Goal: Transaction & Acquisition: Purchase product/service

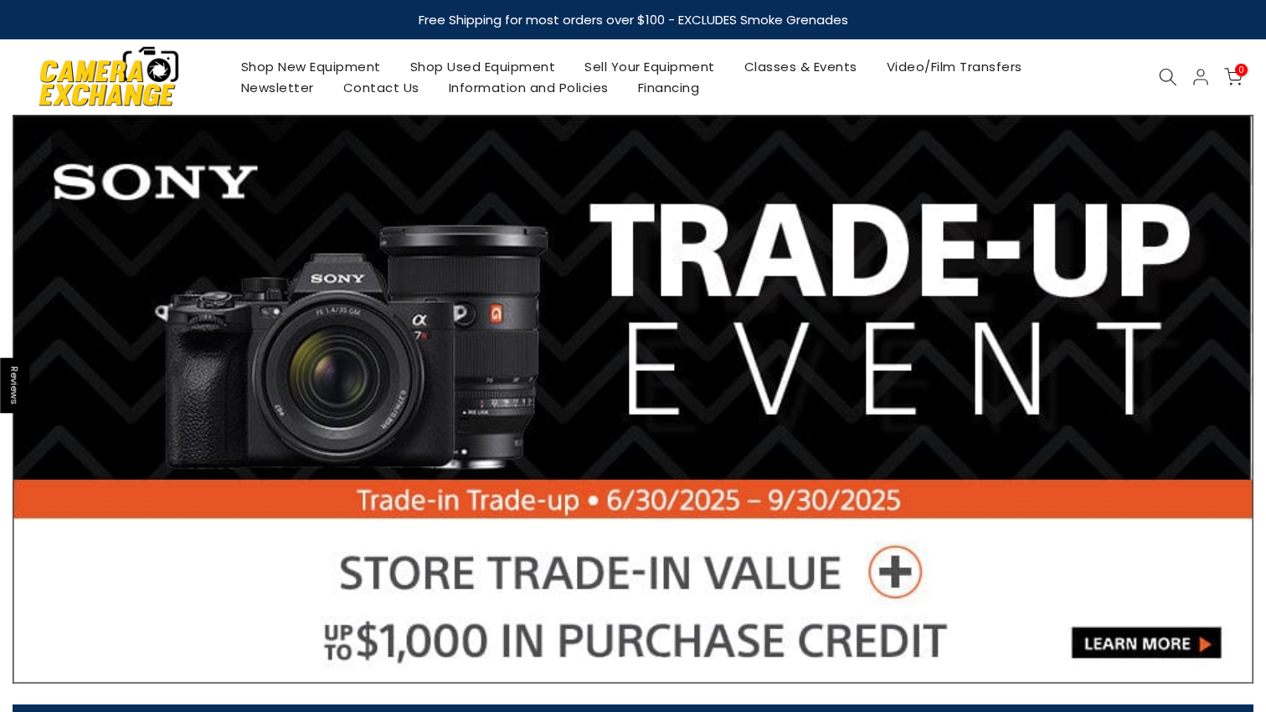
click at [1167, 75] on icon at bounding box center [1168, 77] width 18 height 18
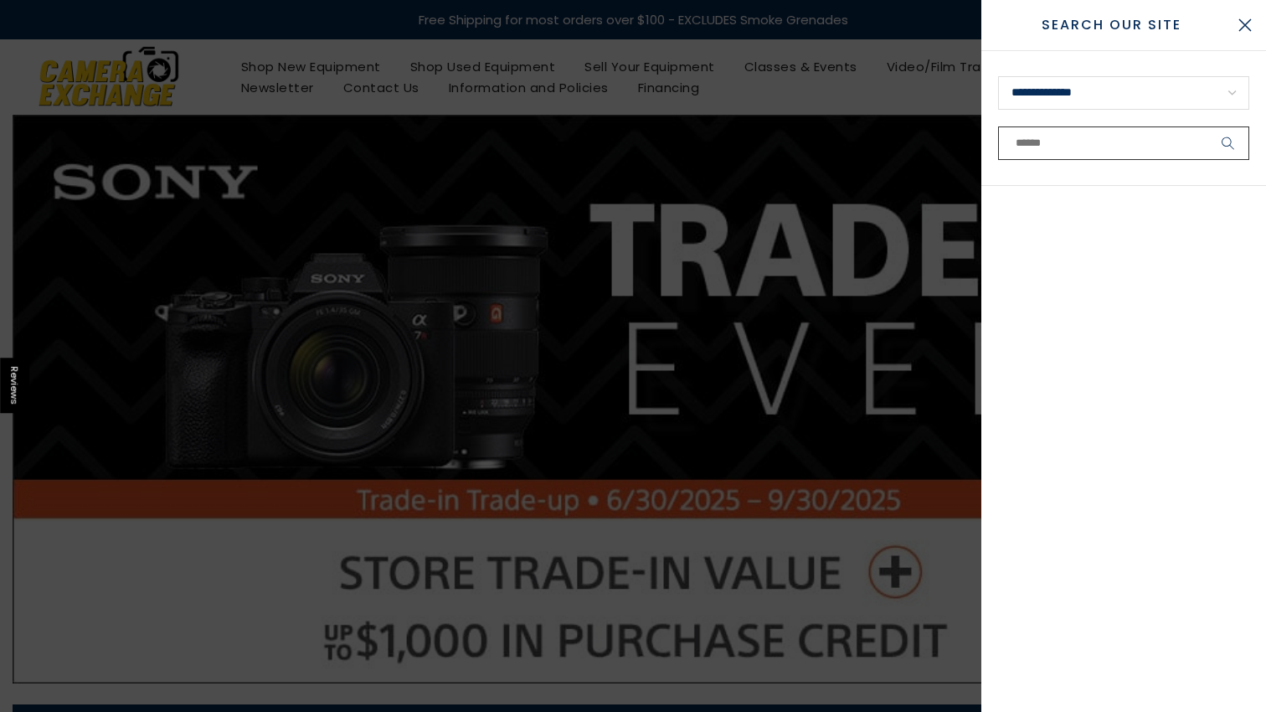
click at [1114, 142] on input "text" at bounding box center [1123, 142] width 251 height 33
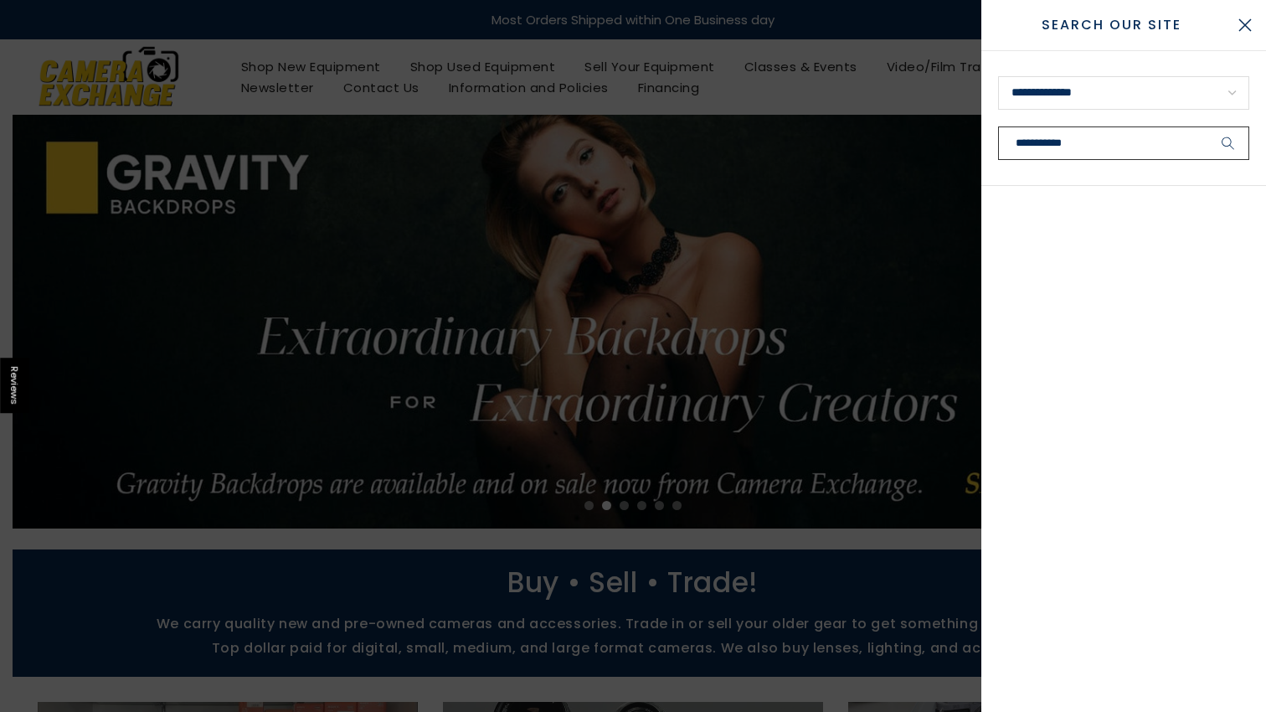
type input "**********"
click at [1208, 126] on button "submit" at bounding box center [1229, 142] width 42 height 33
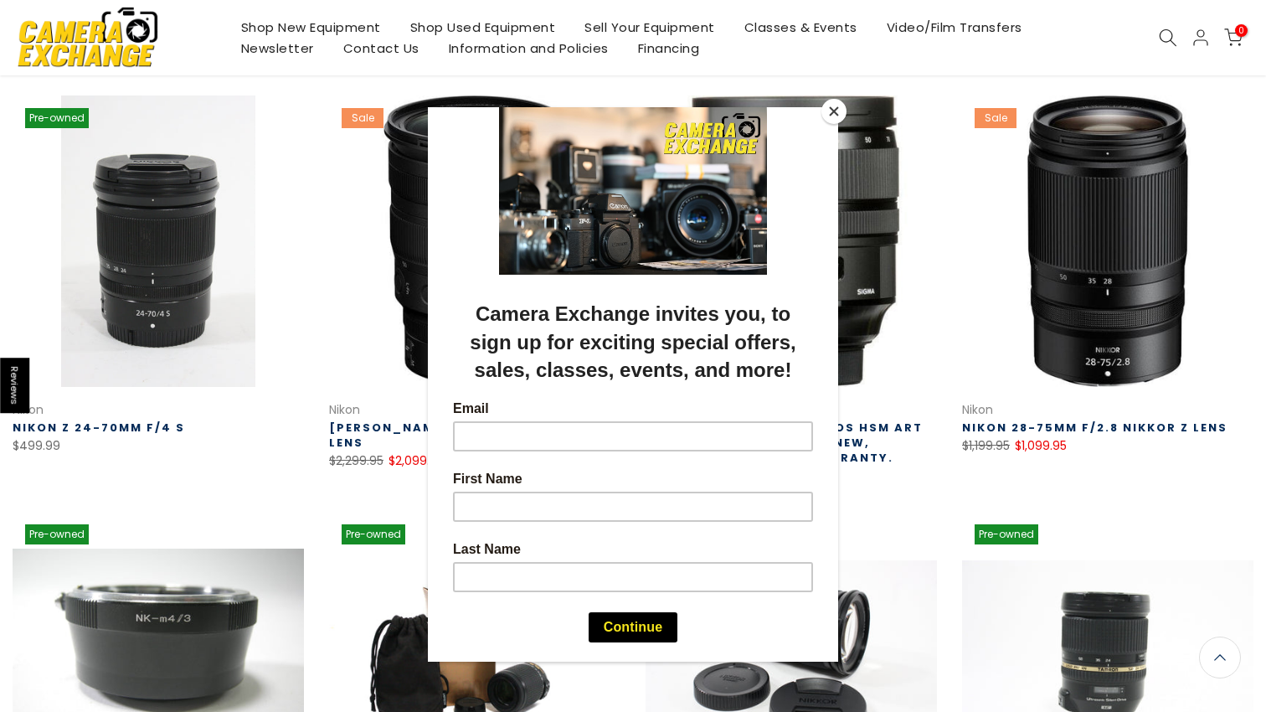
scroll to position [23, 0]
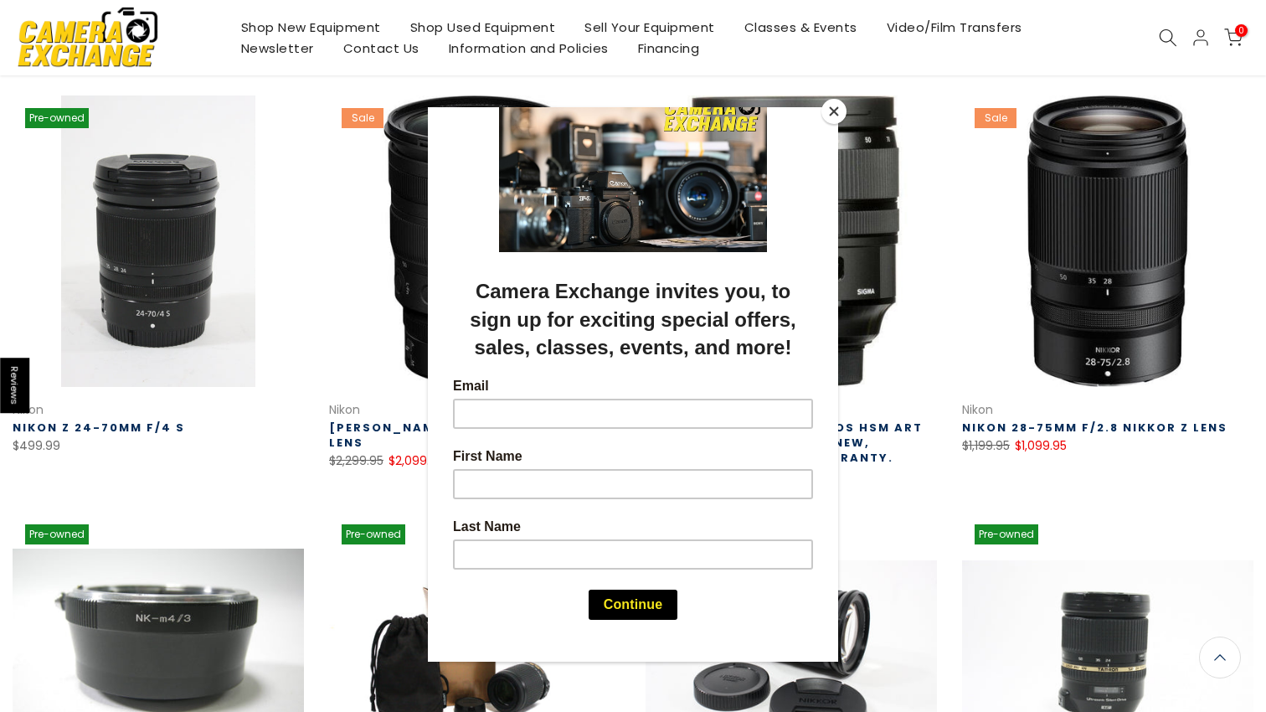
click at [387, 481] on div at bounding box center [633, 356] width 1266 height 712
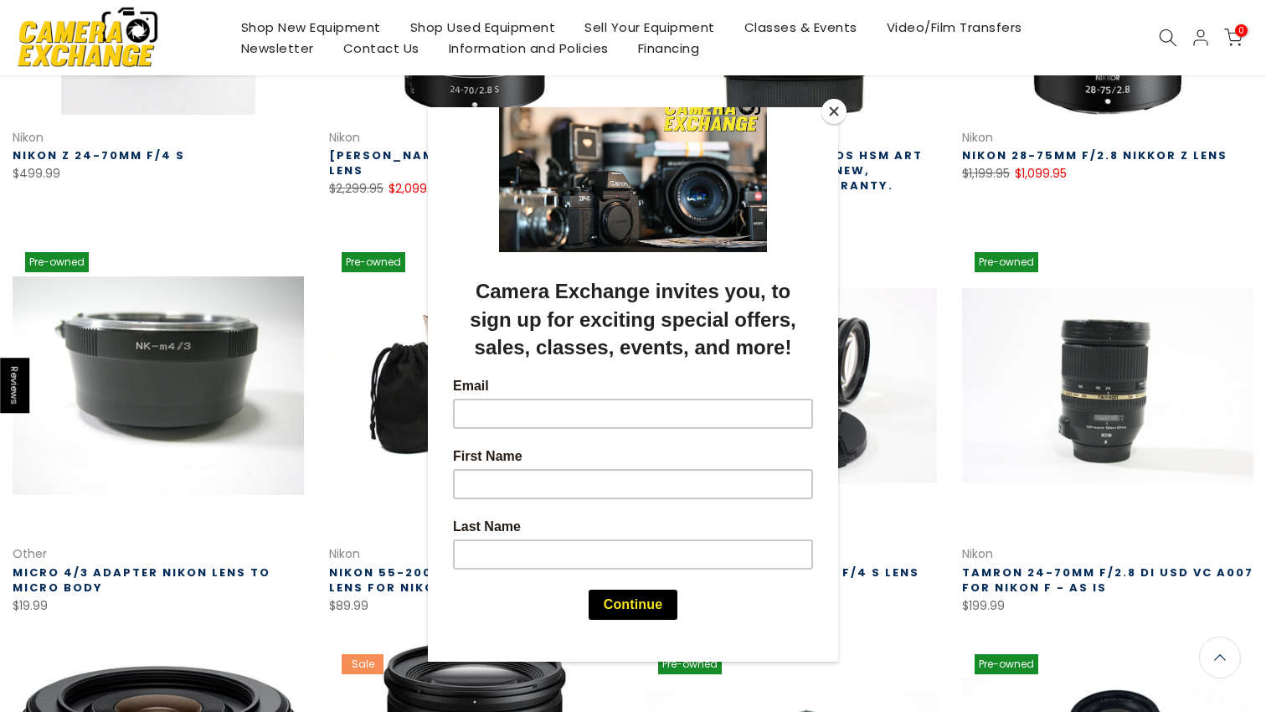
scroll to position [533, 0]
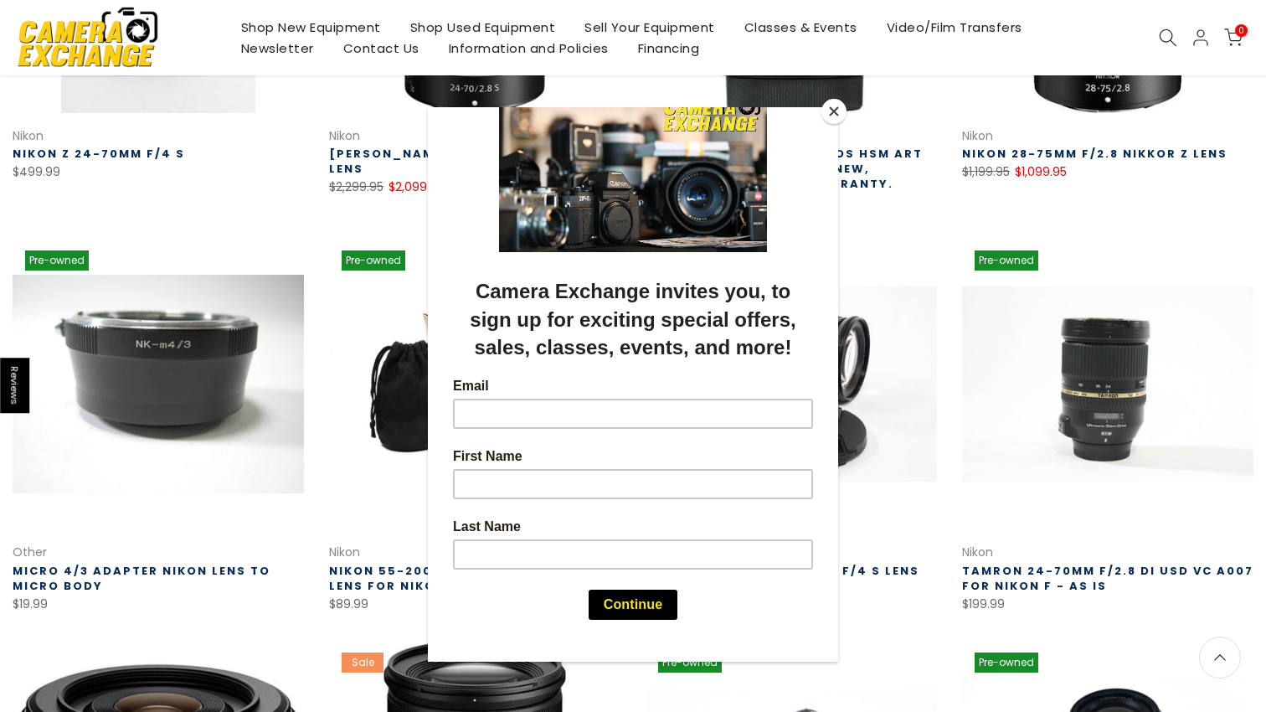
click at [836, 109] on button "Close" at bounding box center [834, 111] width 25 height 25
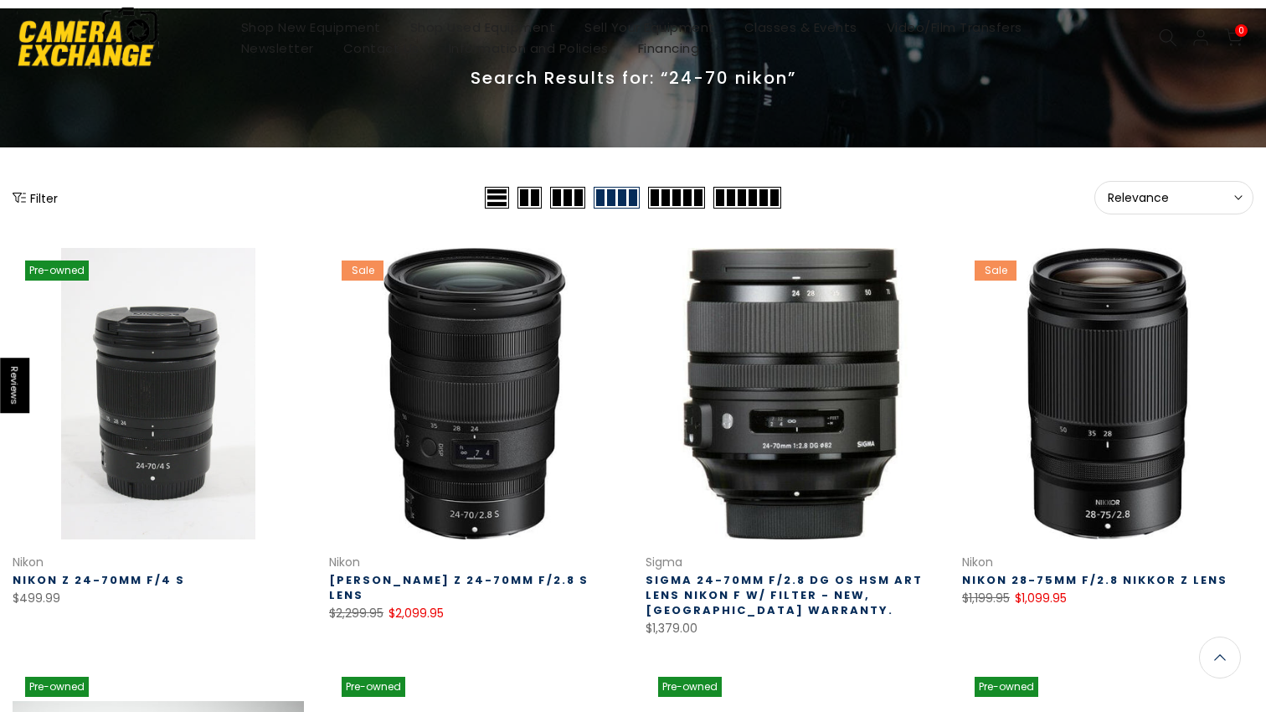
scroll to position [0, 0]
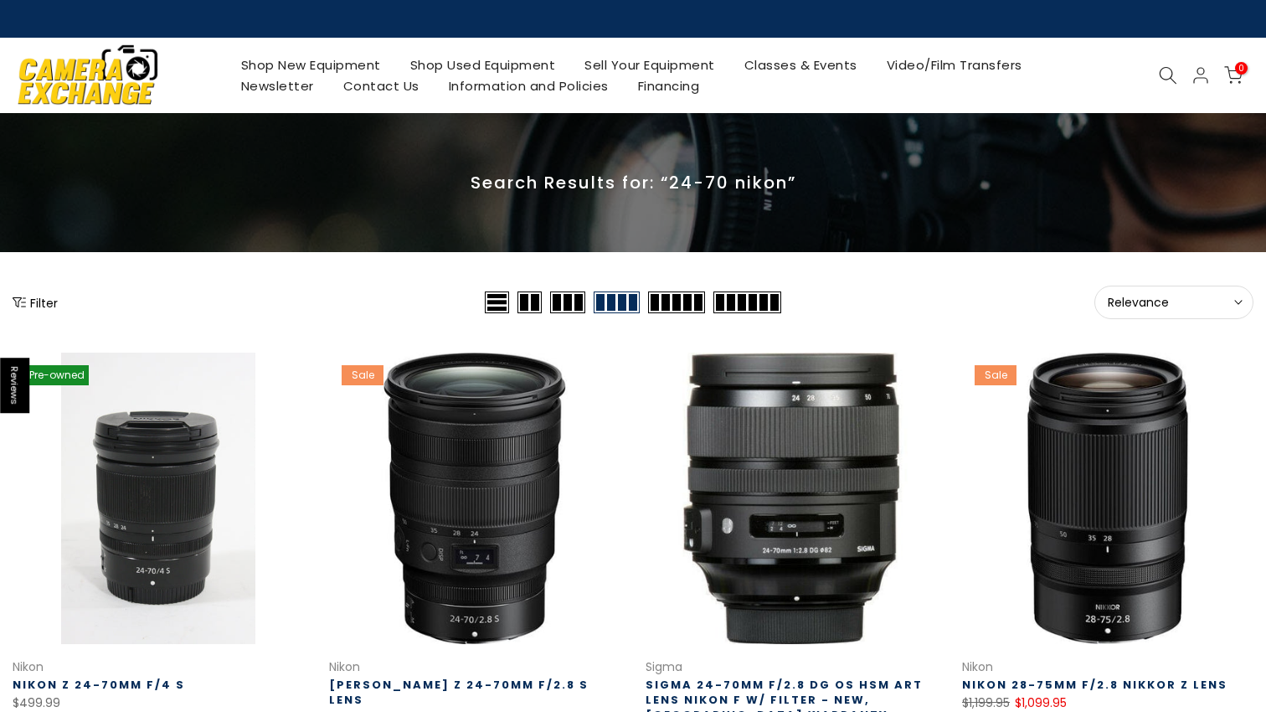
click at [468, 67] on link "Shop Used Equipment" at bounding box center [482, 64] width 175 height 21
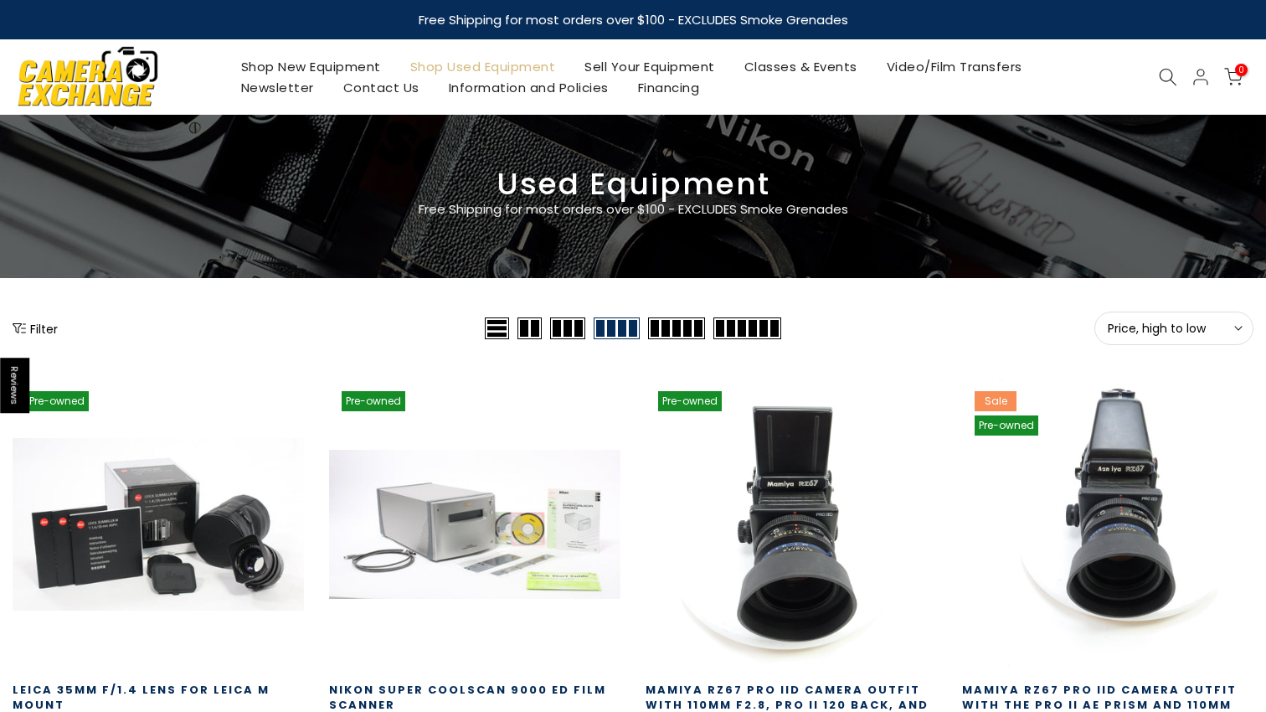
click at [28, 329] on button "Filter" at bounding box center [35, 328] width 45 height 17
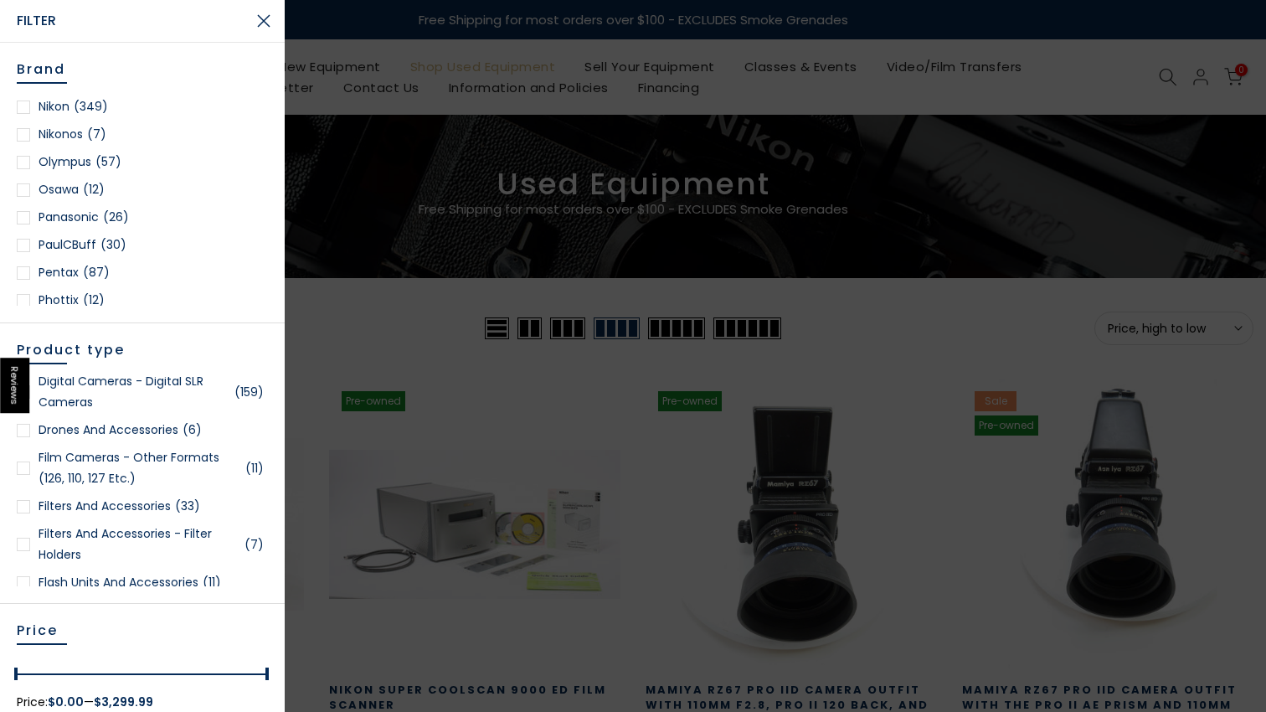
scroll to position [1527, 0]
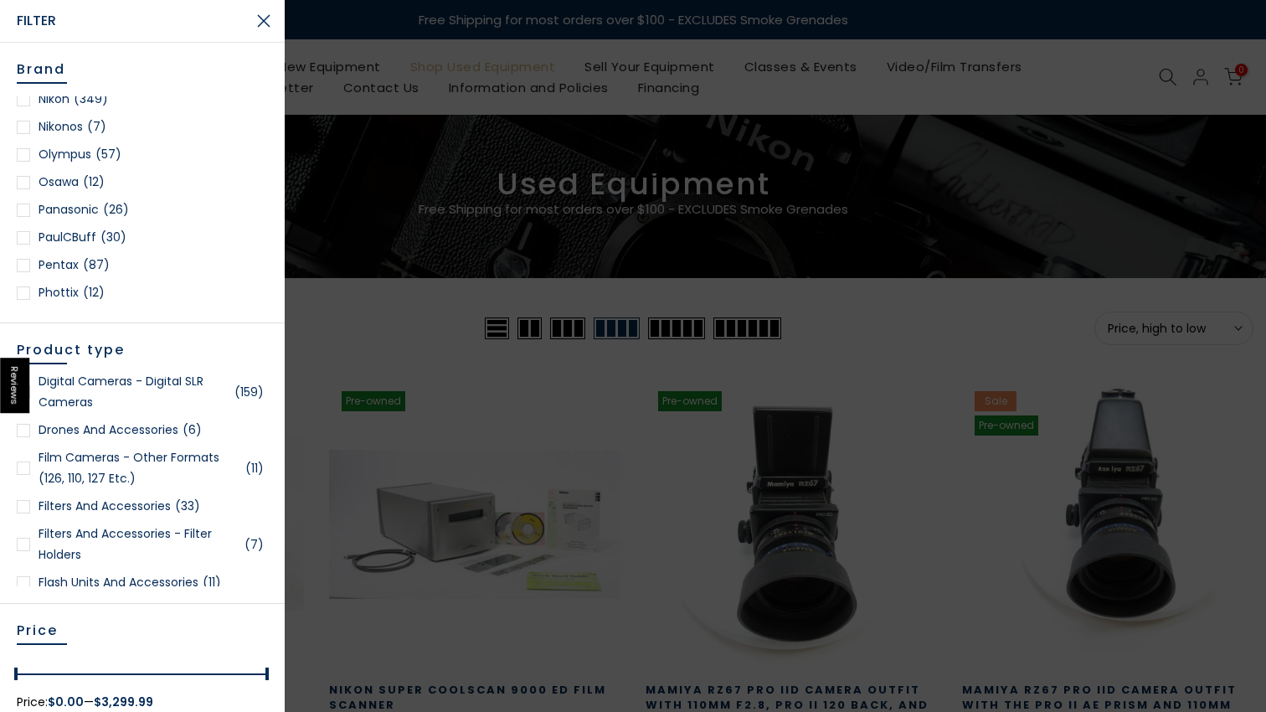
click at [64, 99] on link "Nikon (349)" at bounding box center [142, 99] width 251 height 21
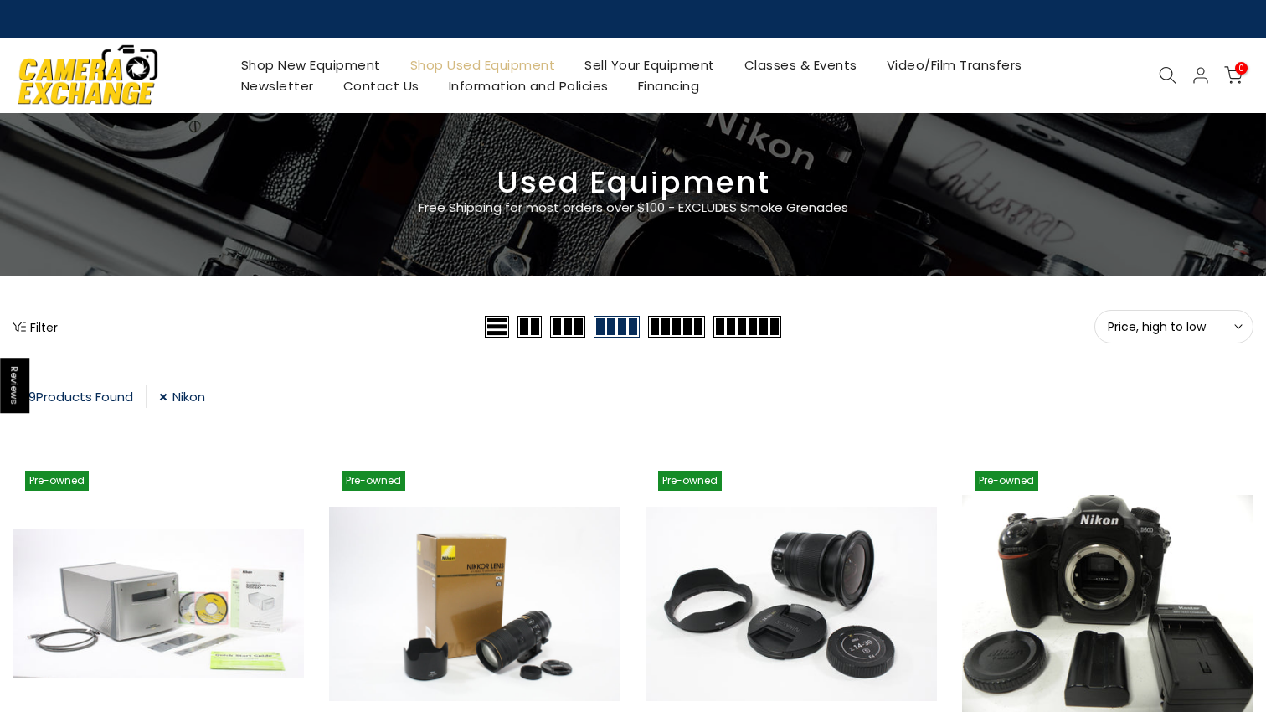
click at [49, 331] on button "Filter" at bounding box center [35, 326] width 45 height 17
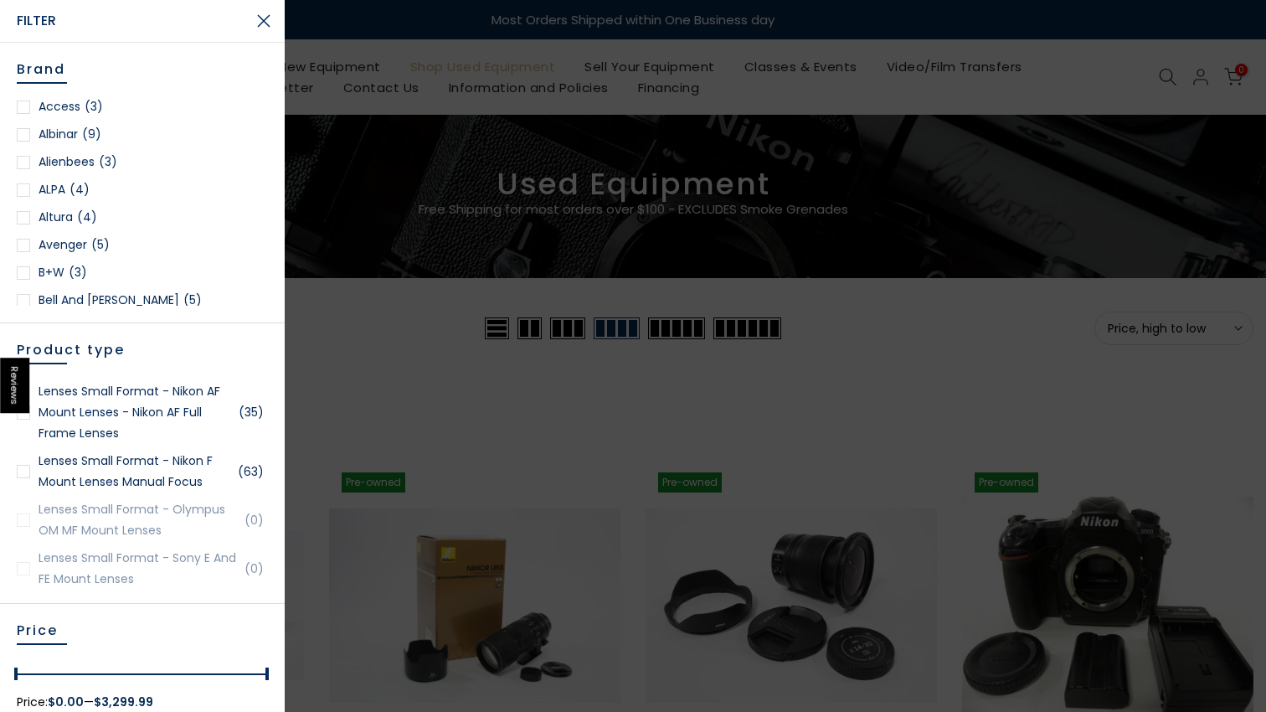
scroll to position [2334, 0]
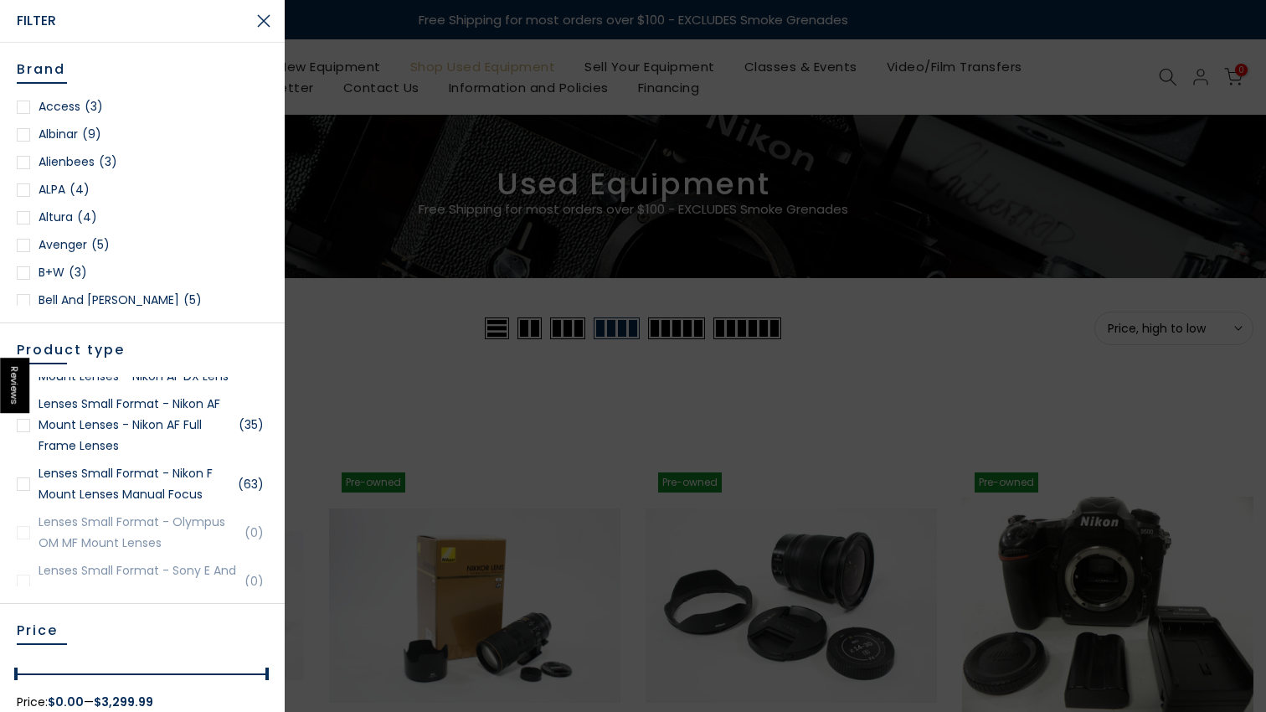
click at [133, 456] on link "Lenses Small Format - Nikon AF Mount Lenses - Nikon AF Full Frame Lenses (35)" at bounding box center [142, 425] width 251 height 63
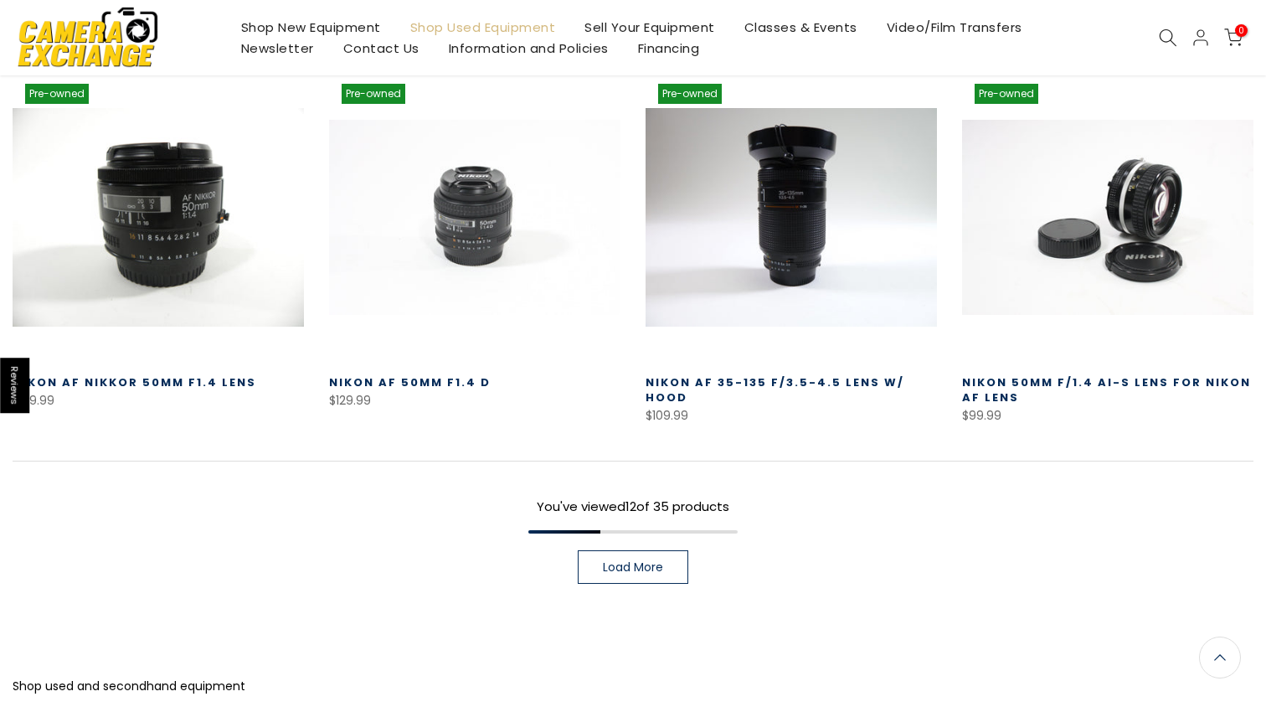
scroll to position [1162, 0]
click at [641, 561] on span "Load More" at bounding box center [633, 567] width 60 height 12
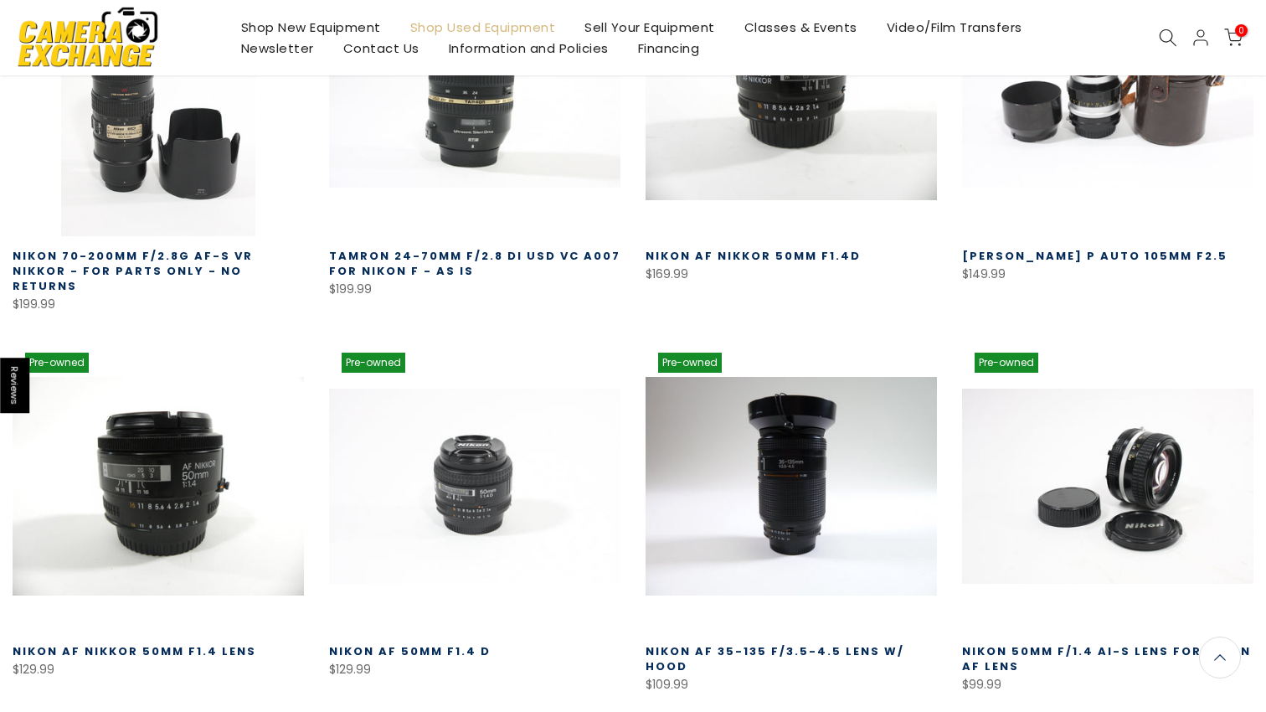
scroll to position [99, 0]
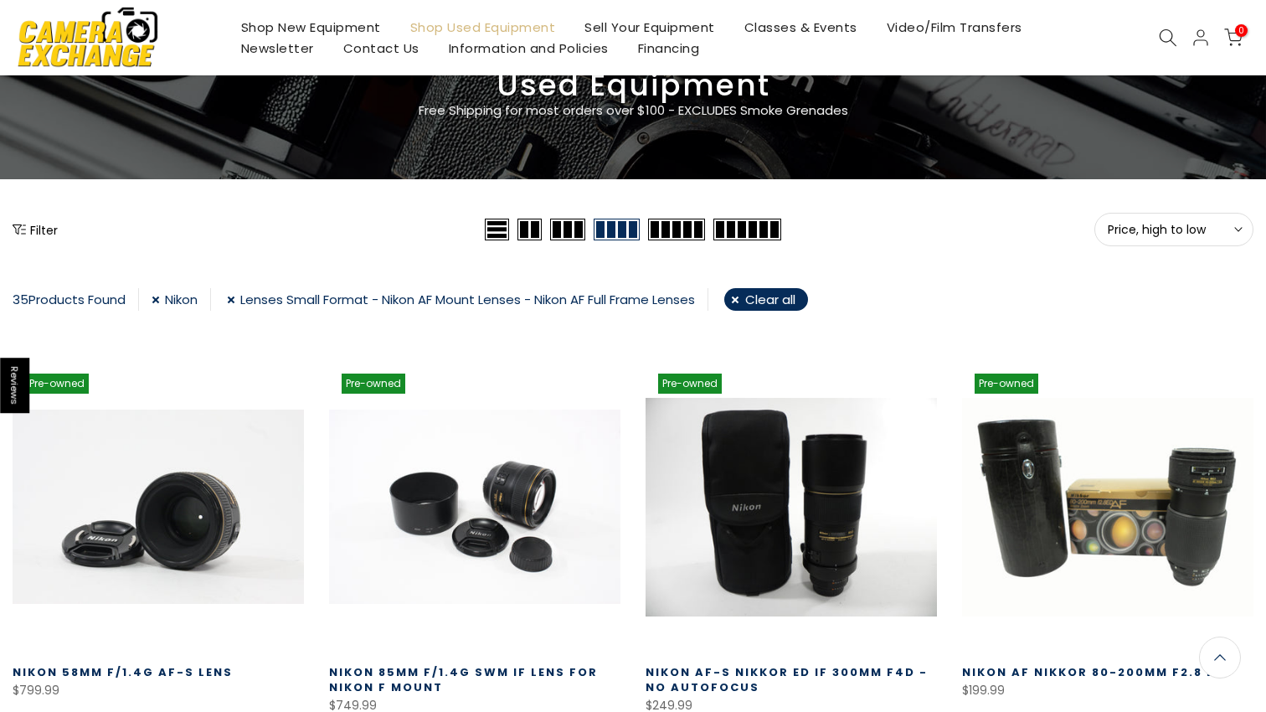
click at [49, 241] on div "Filter" at bounding box center [247, 229] width 468 height 33
click at [47, 237] on button "Filter" at bounding box center [35, 229] width 45 height 17
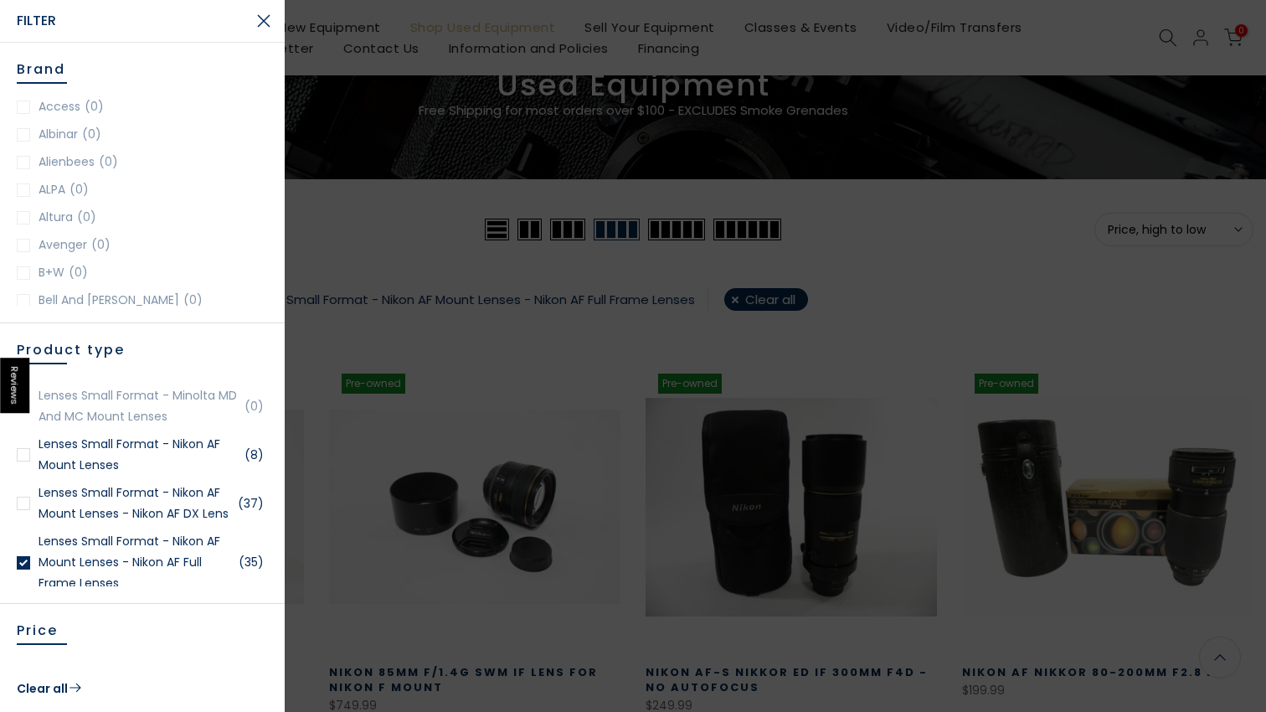
scroll to position [2191, 0]
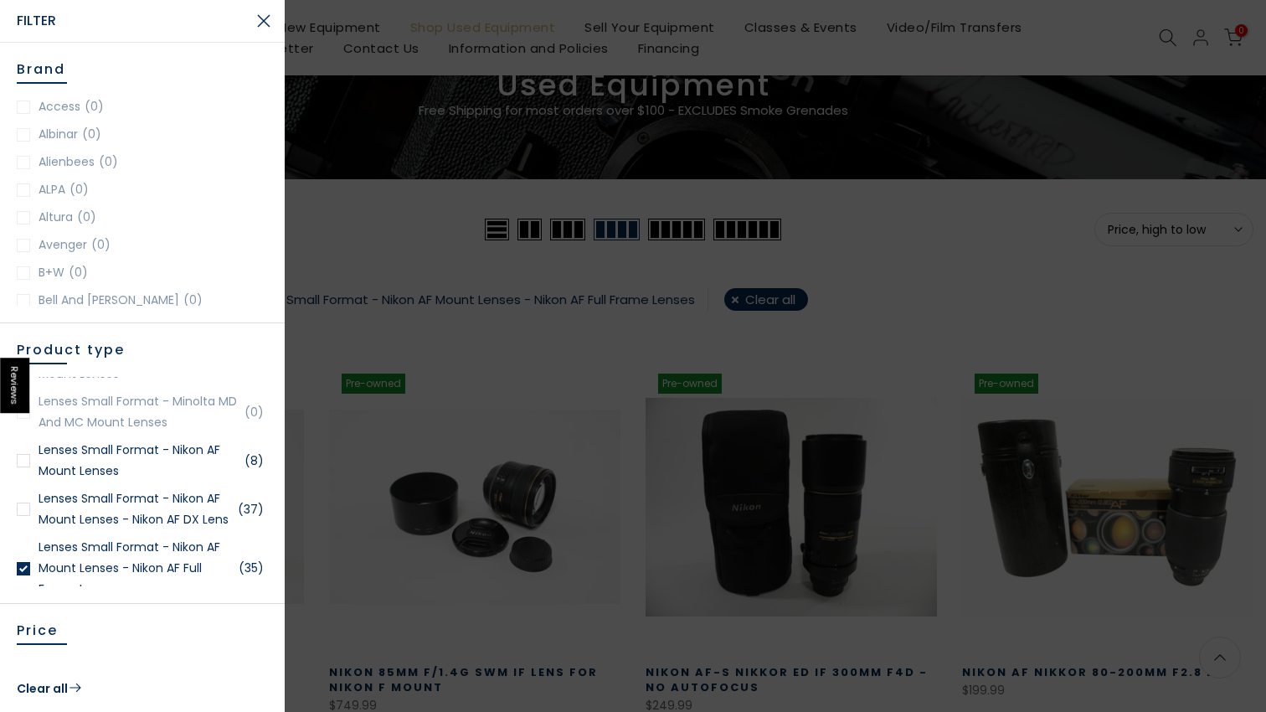
click at [82, 482] on link "Lenses Small Format - Nikon AF Mount Lenses (8)" at bounding box center [142, 461] width 251 height 42
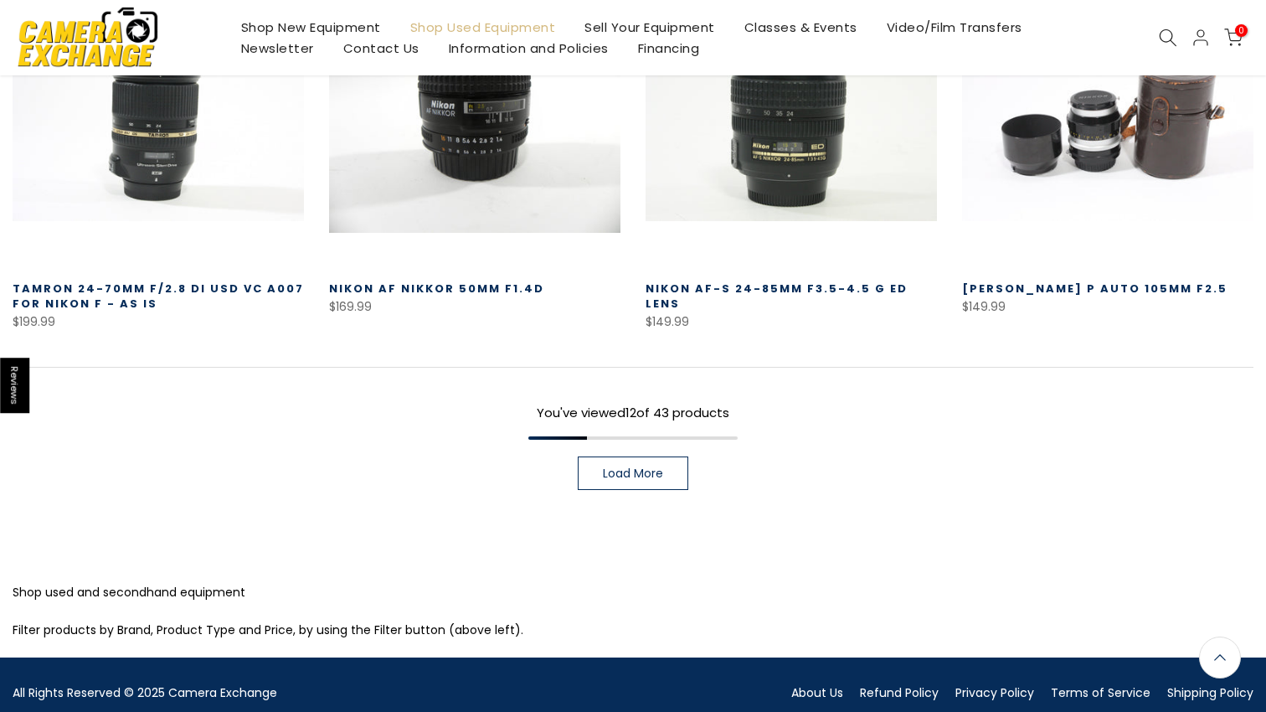
scroll to position [1270, 0]
click at [622, 457] on link "Load More" at bounding box center [633, 473] width 111 height 33
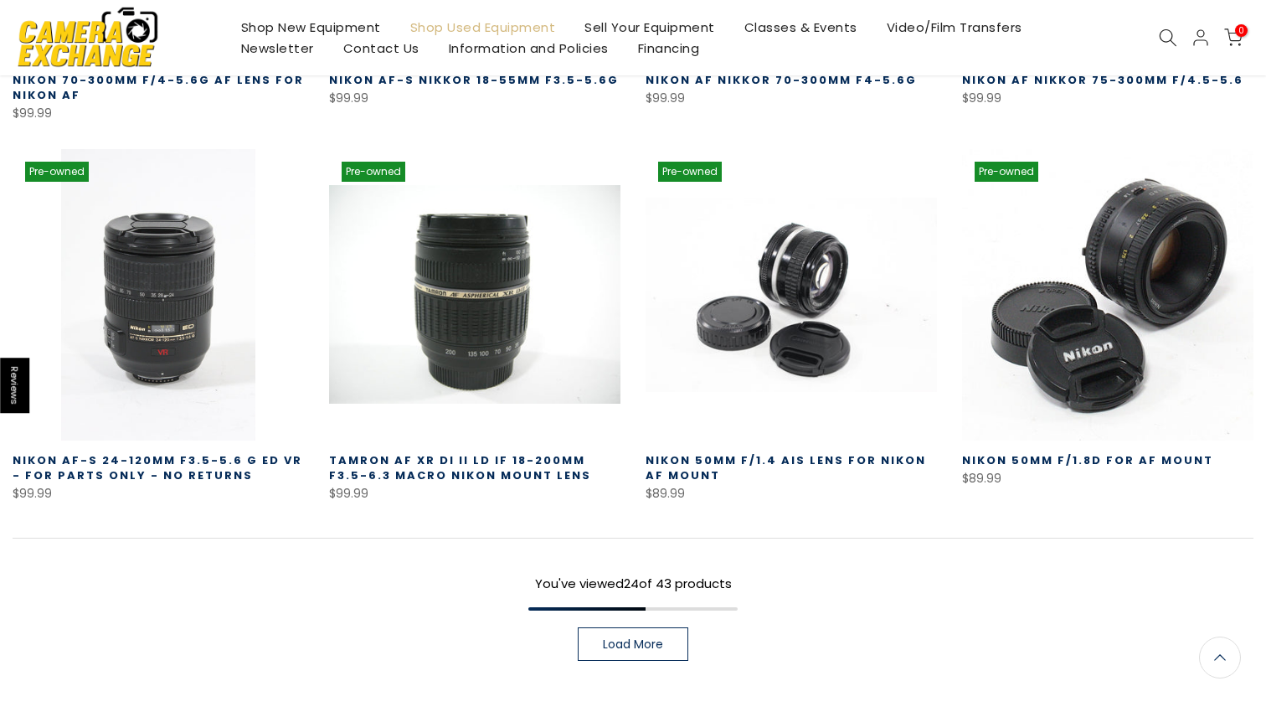
scroll to position [2239, 0]
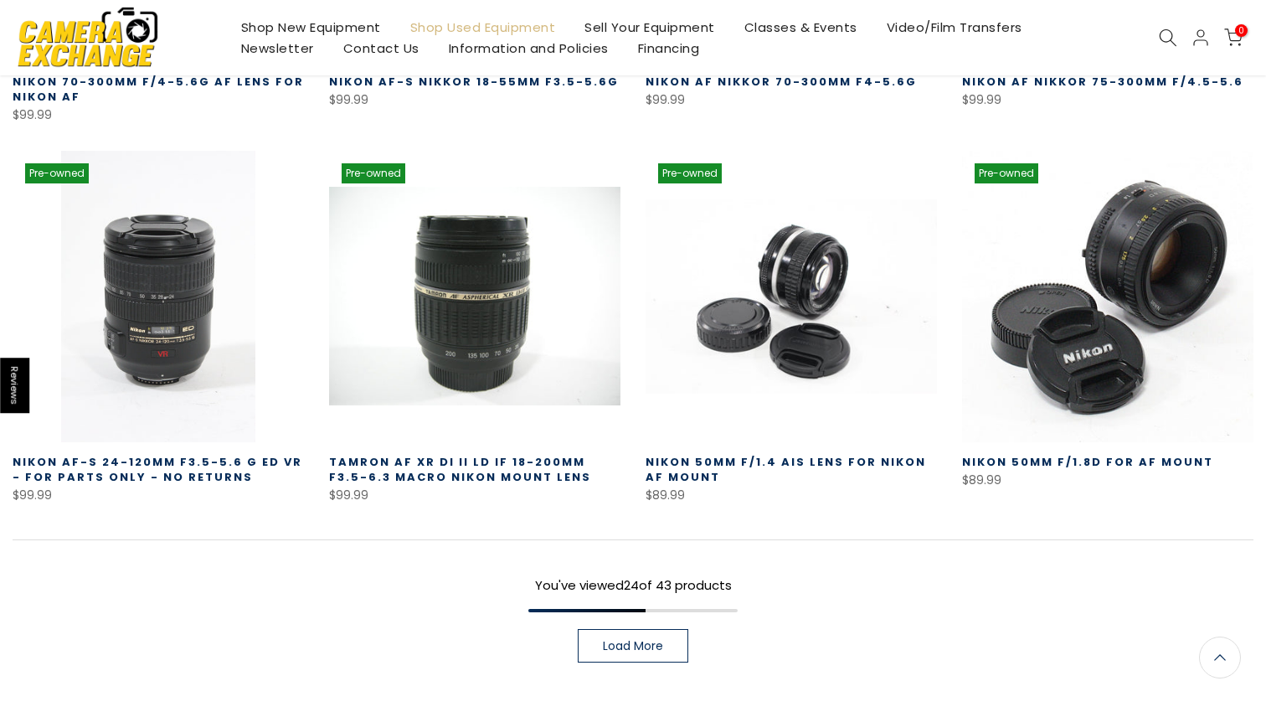
click at [614, 640] on span "Load More" at bounding box center [633, 646] width 60 height 12
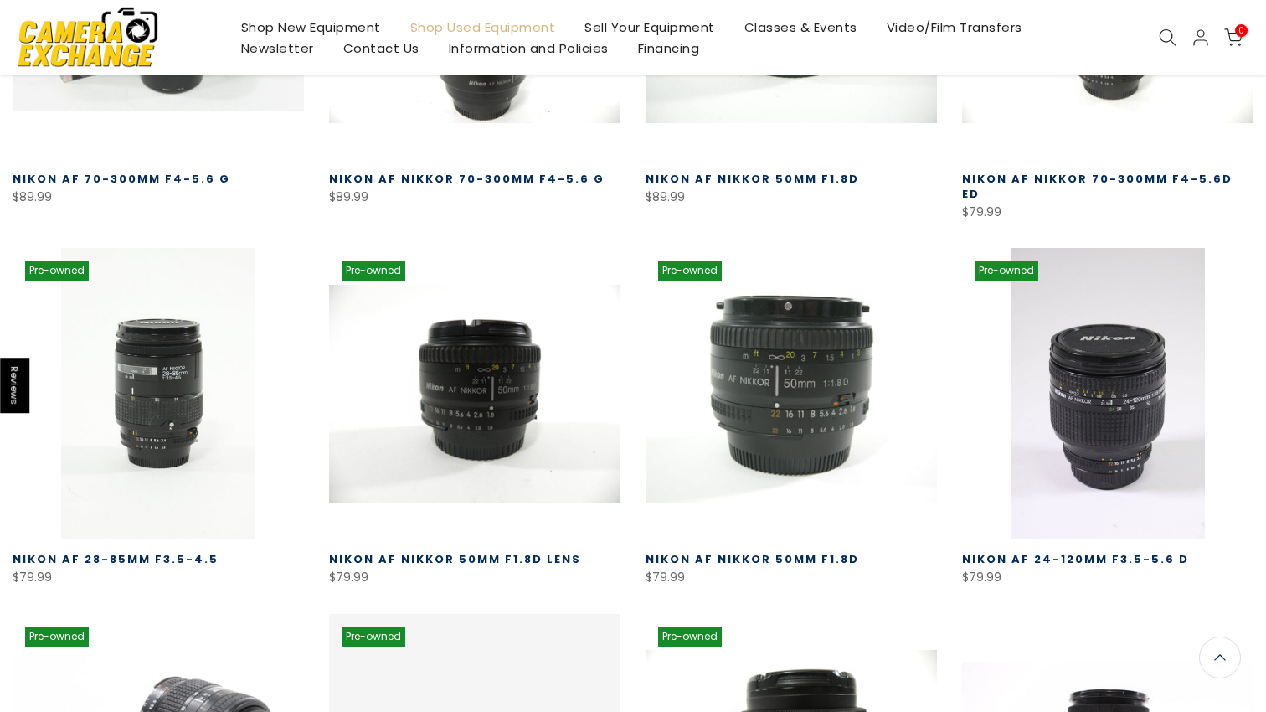
scroll to position [3004, 0]
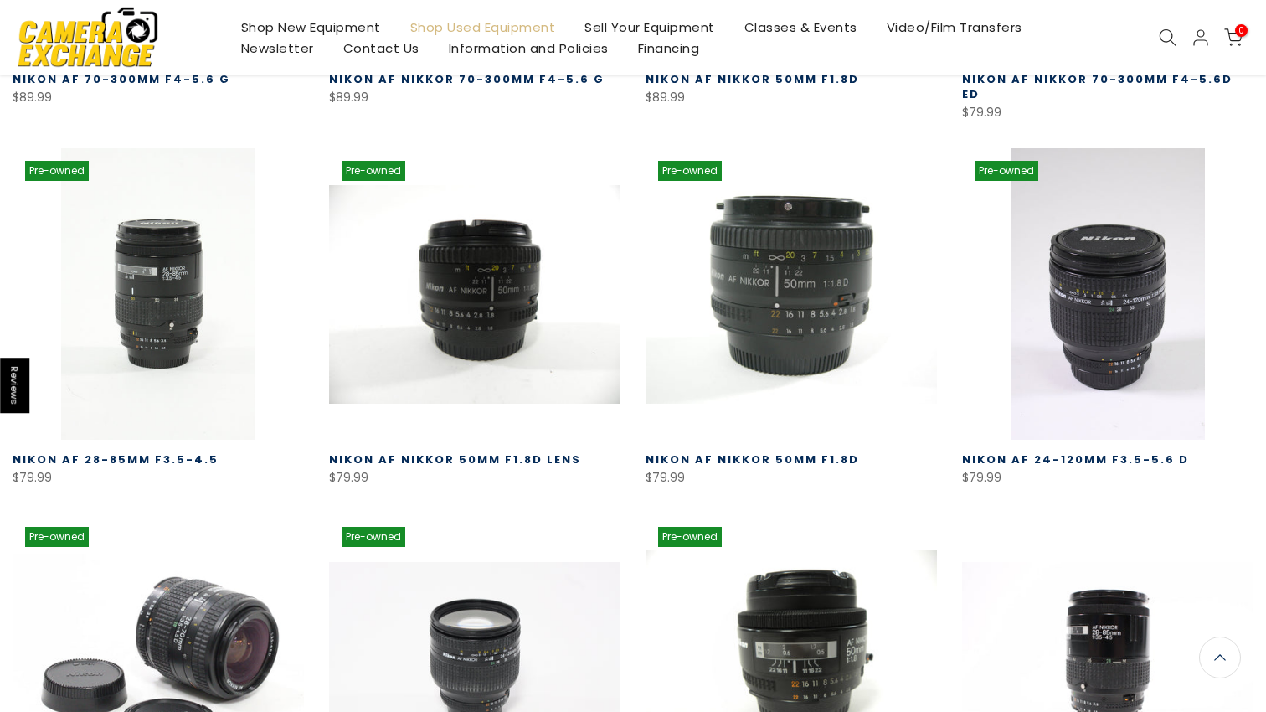
click at [1167, 38] on icon at bounding box center [1168, 37] width 18 height 18
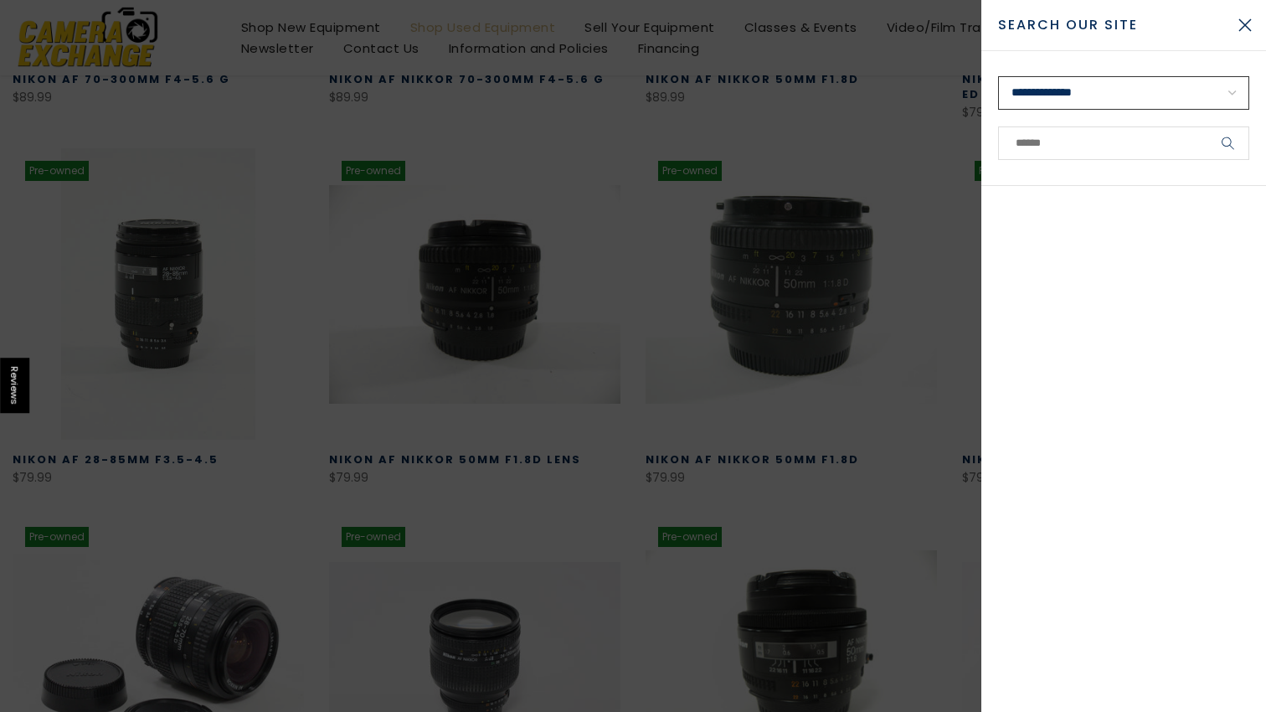
click at [1062, 90] on select "**********" at bounding box center [1123, 92] width 251 height 33
click at [1042, 126] on input "text" at bounding box center [1123, 142] width 251 height 33
type input "*******"
click at [1208, 126] on button "submit" at bounding box center [1229, 142] width 42 height 33
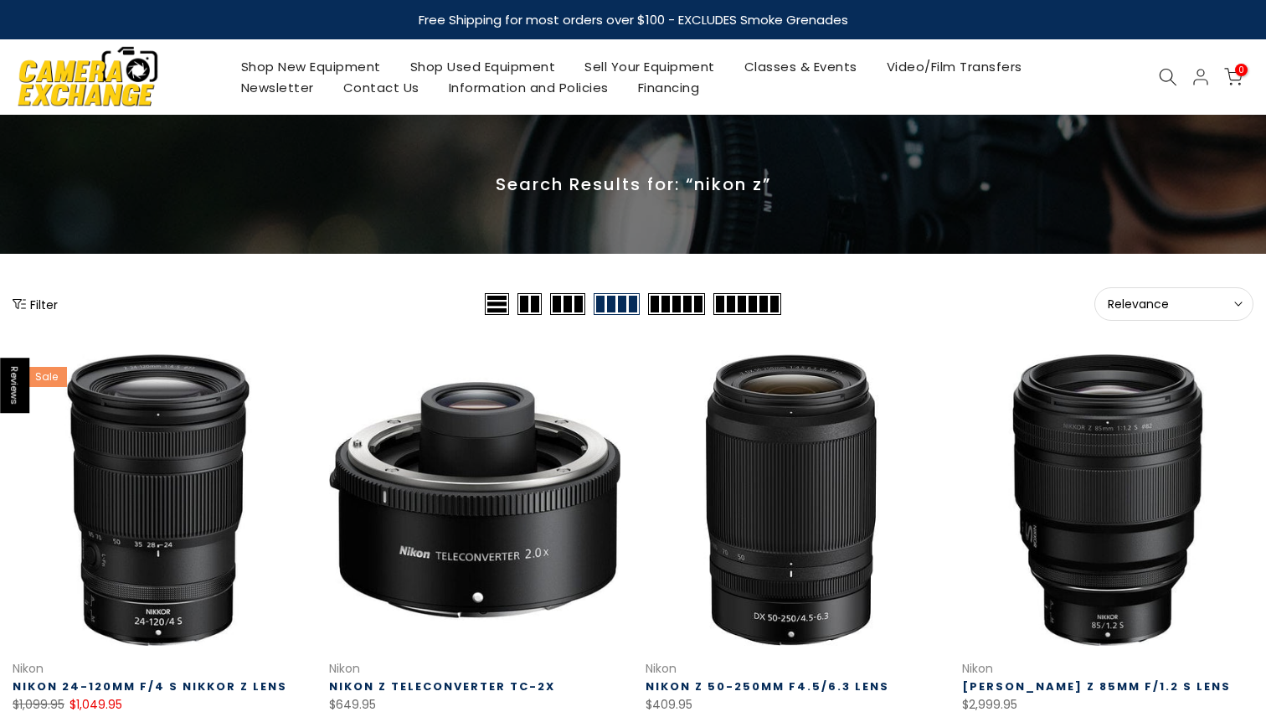
click at [31, 302] on button "Filter" at bounding box center [35, 304] width 45 height 17
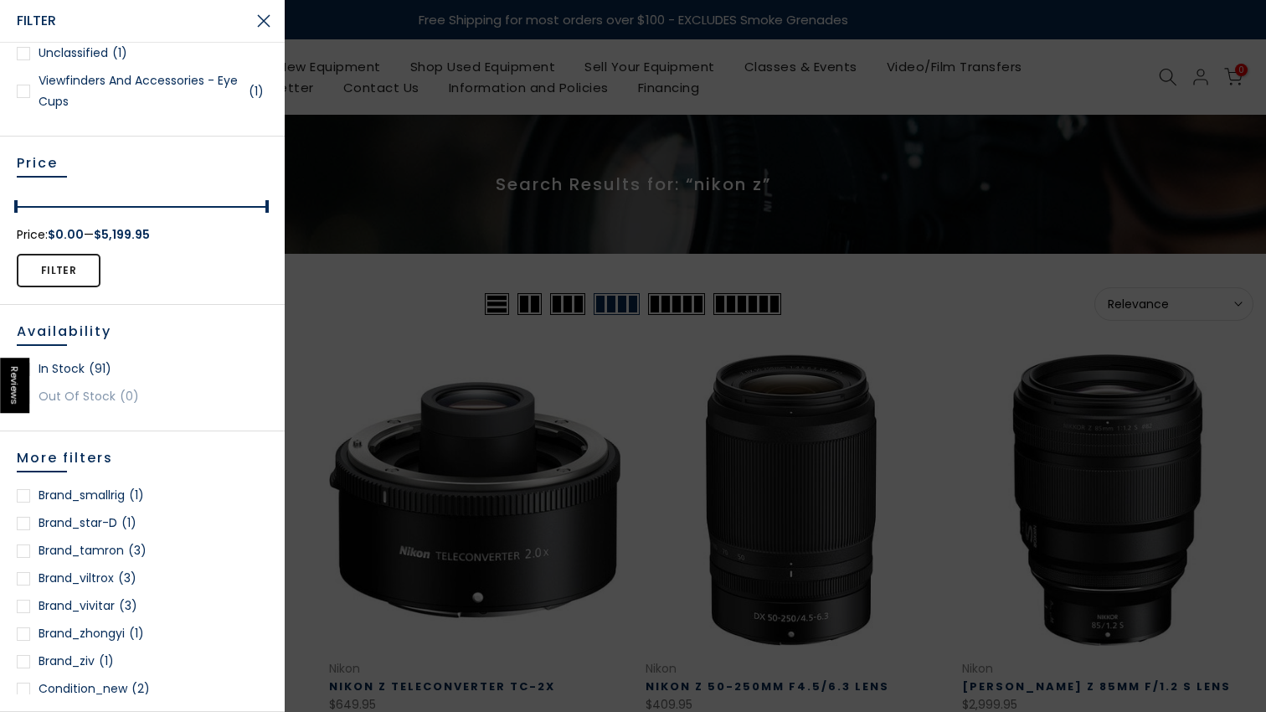
scroll to position [482, 0]
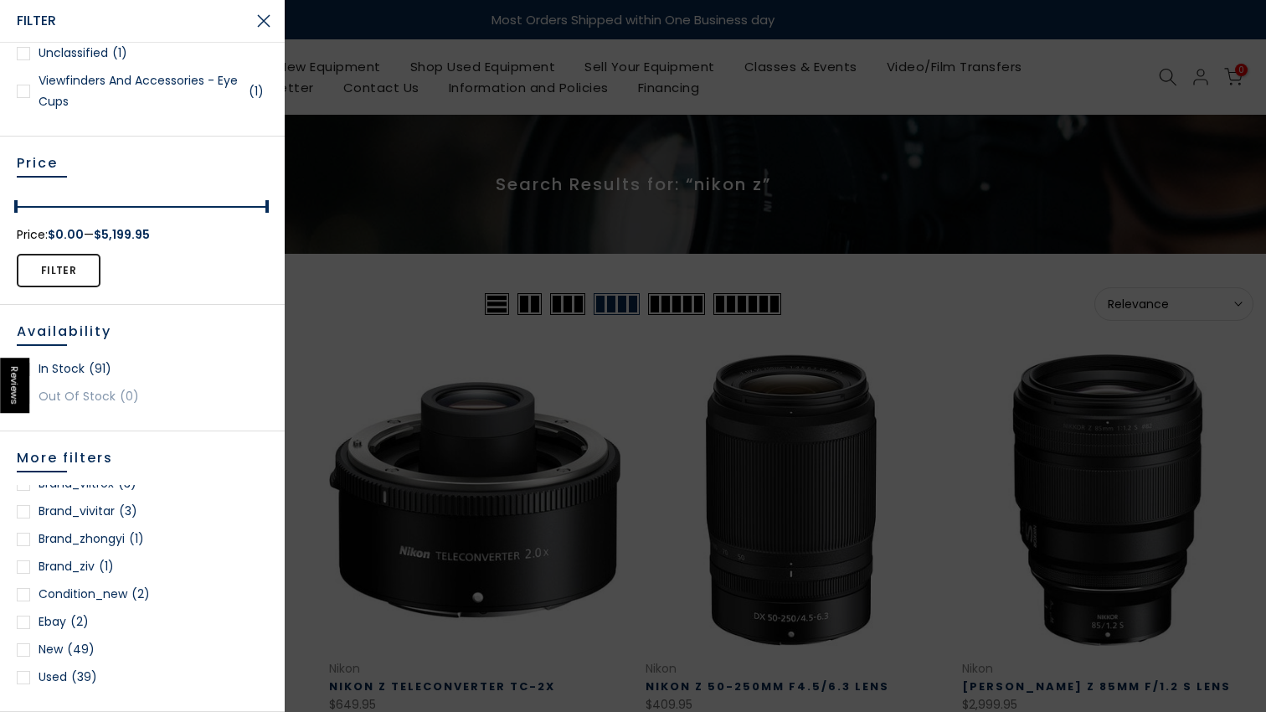
click at [53, 680] on link "used (39)" at bounding box center [142, 677] width 251 height 21
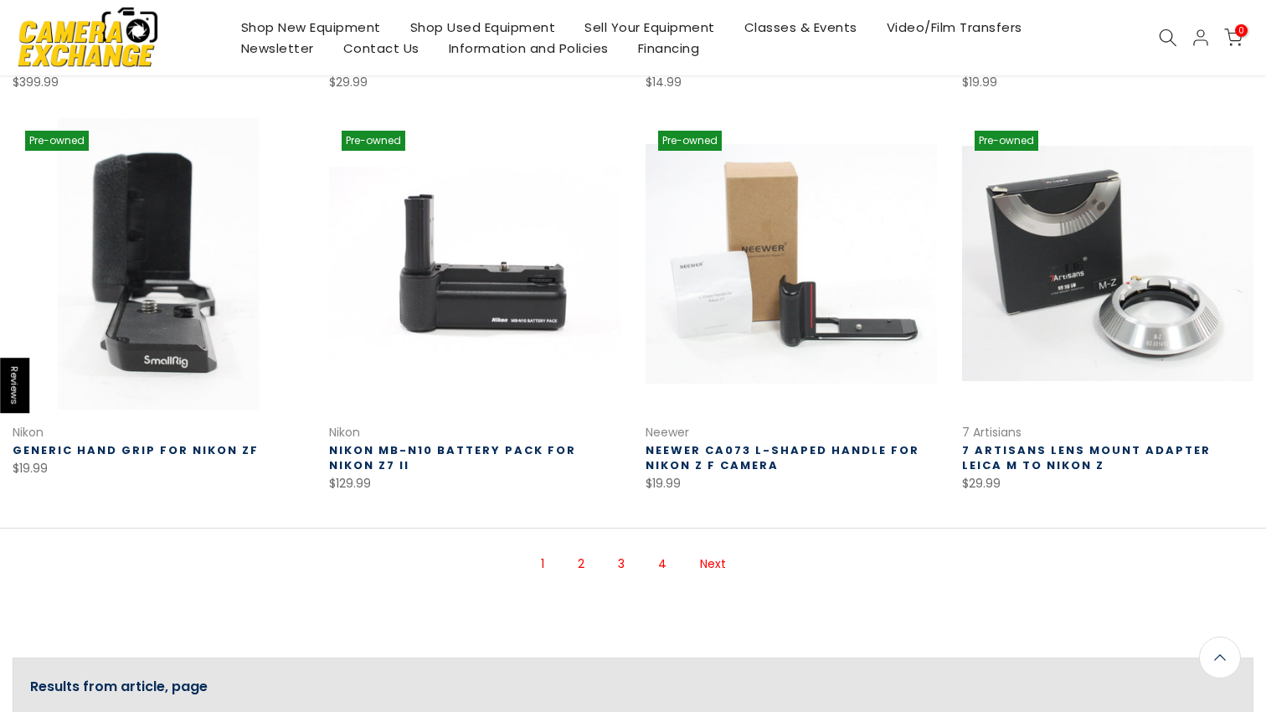
scroll to position [1145, 0]
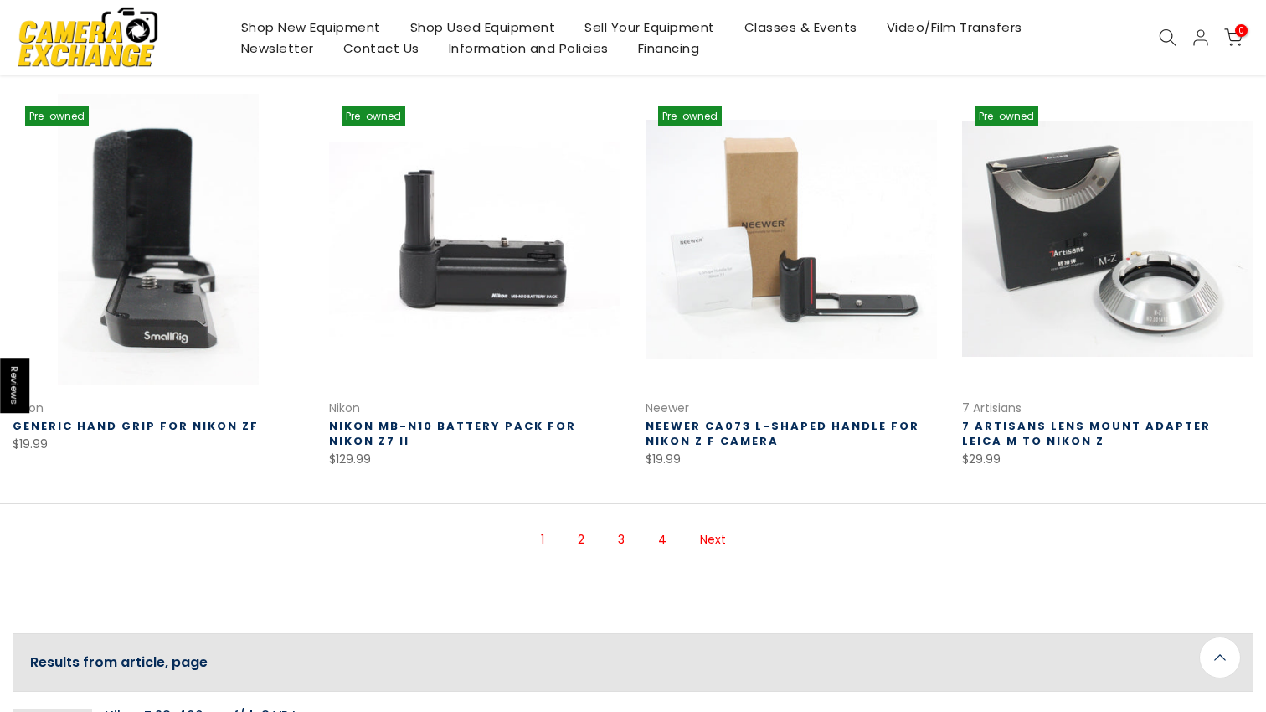
click at [585, 536] on link "2" at bounding box center [580, 539] width 23 height 29
